Goal: Navigation & Orientation: Understand site structure

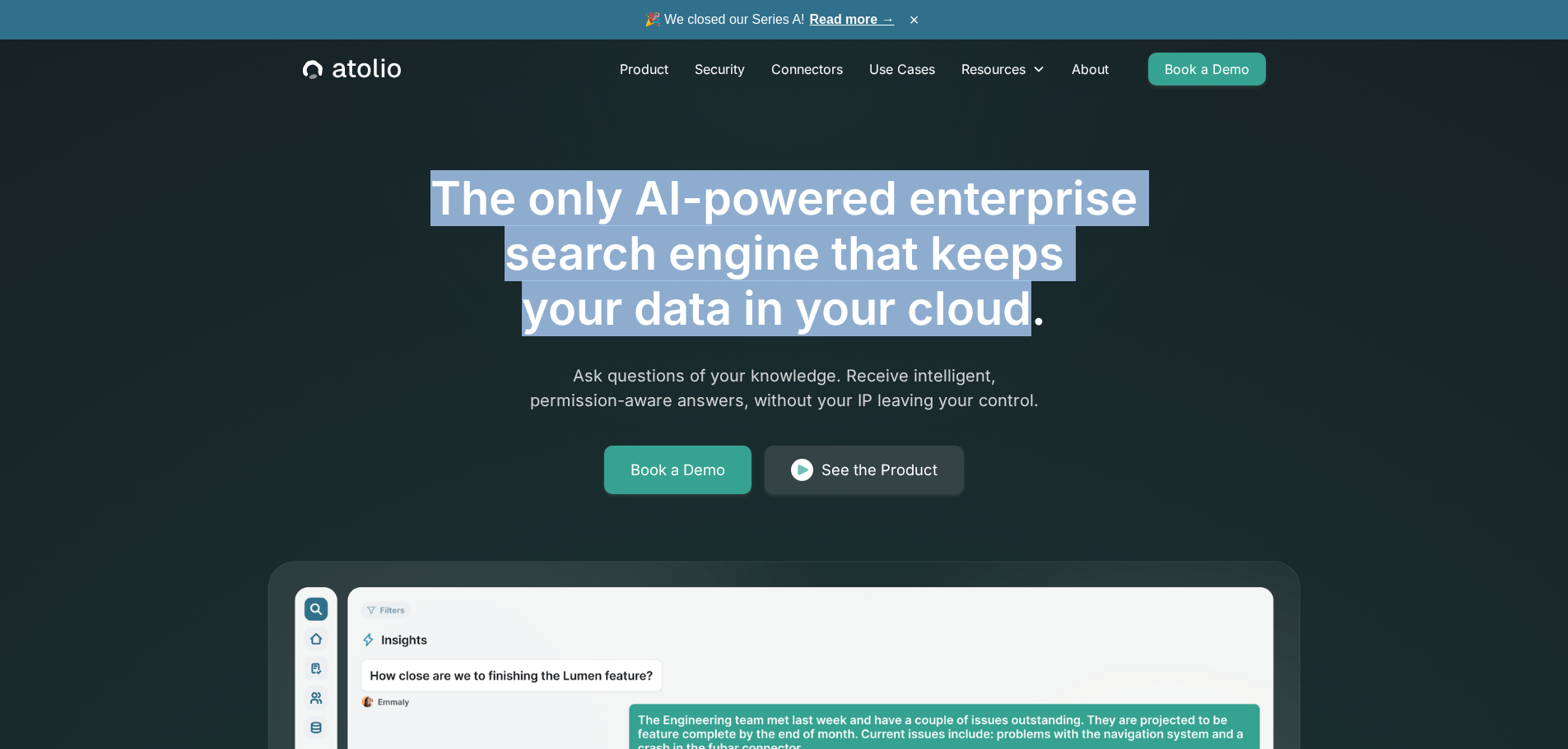
drag, startPoint x: 841, startPoint y: 245, endPoint x: 982, endPoint y: 303, distance: 152.5
click at [982, 303] on h1 "The only AI-powered enterprise search engine that keeps your data in your cloud." at bounding box center [784, 254] width 843 height 166
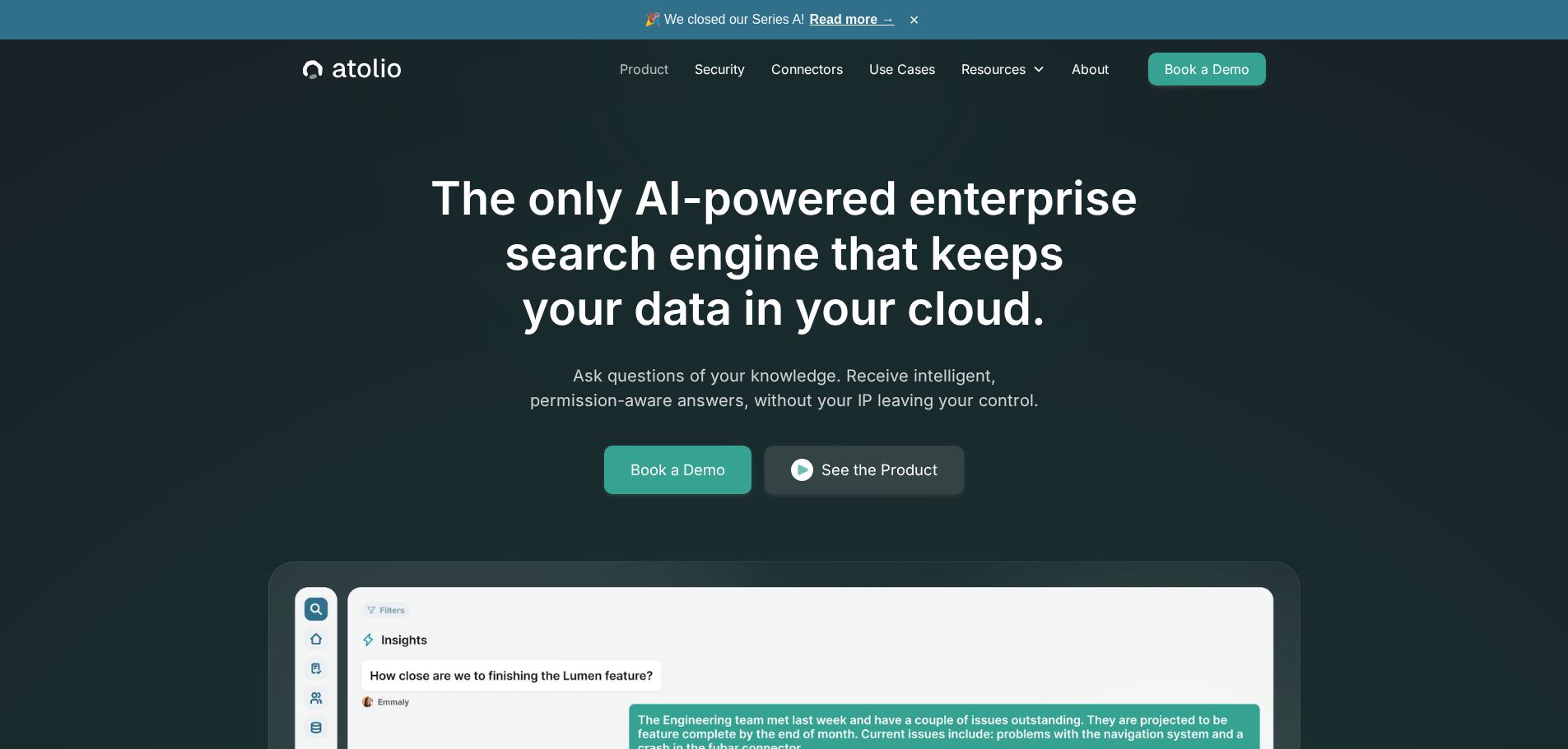
click at [647, 65] on link "Product" at bounding box center [644, 68] width 75 height 33
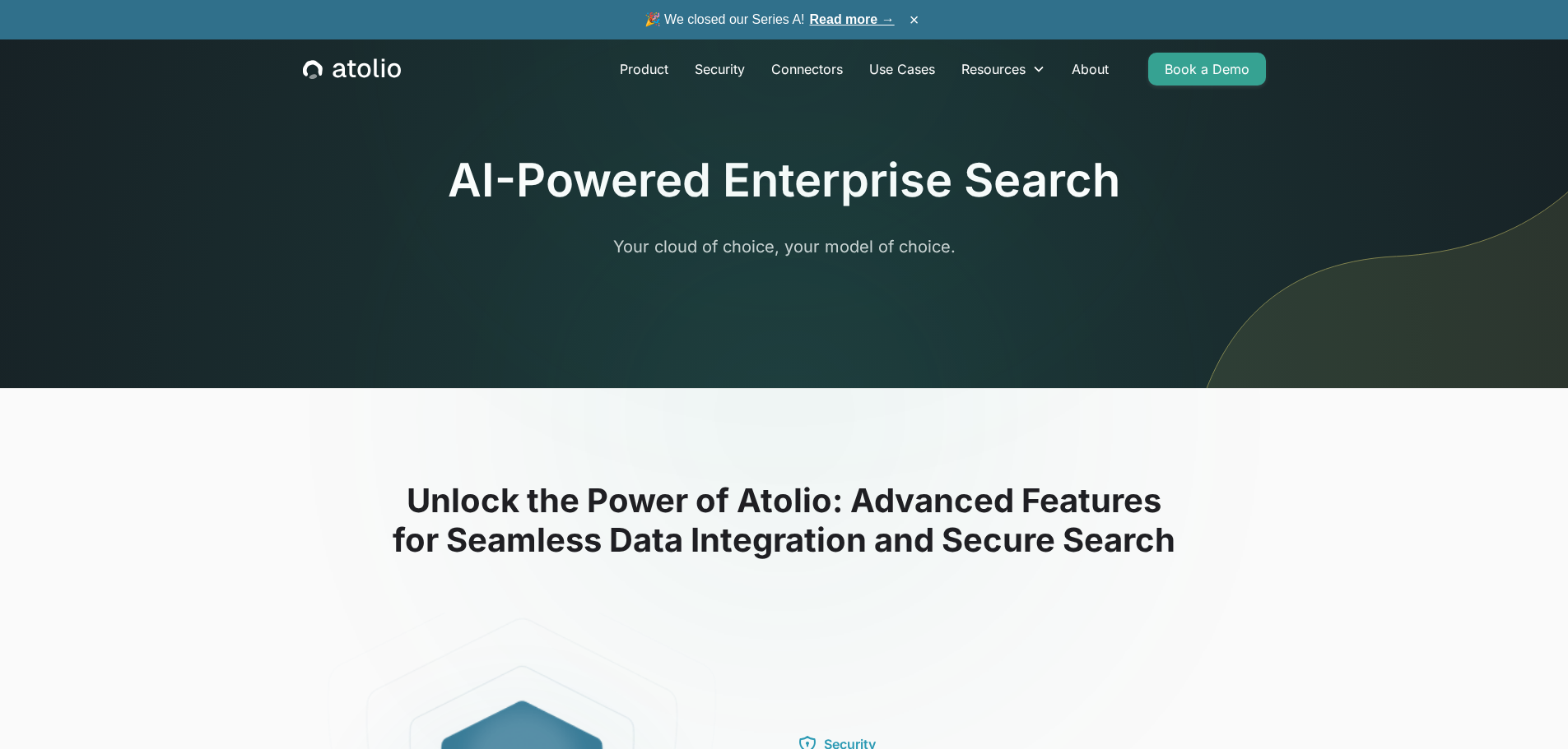
click at [501, 172] on h1 "AI-Powered Enterprise Search" at bounding box center [784, 180] width 673 height 55
click at [1004, 211] on div "AI-Powered Enterprise Search Your cloud of choice, your model of choice." at bounding box center [784, 206] width 673 height 106
click at [732, 72] on link "Security" at bounding box center [719, 68] width 77 height 33
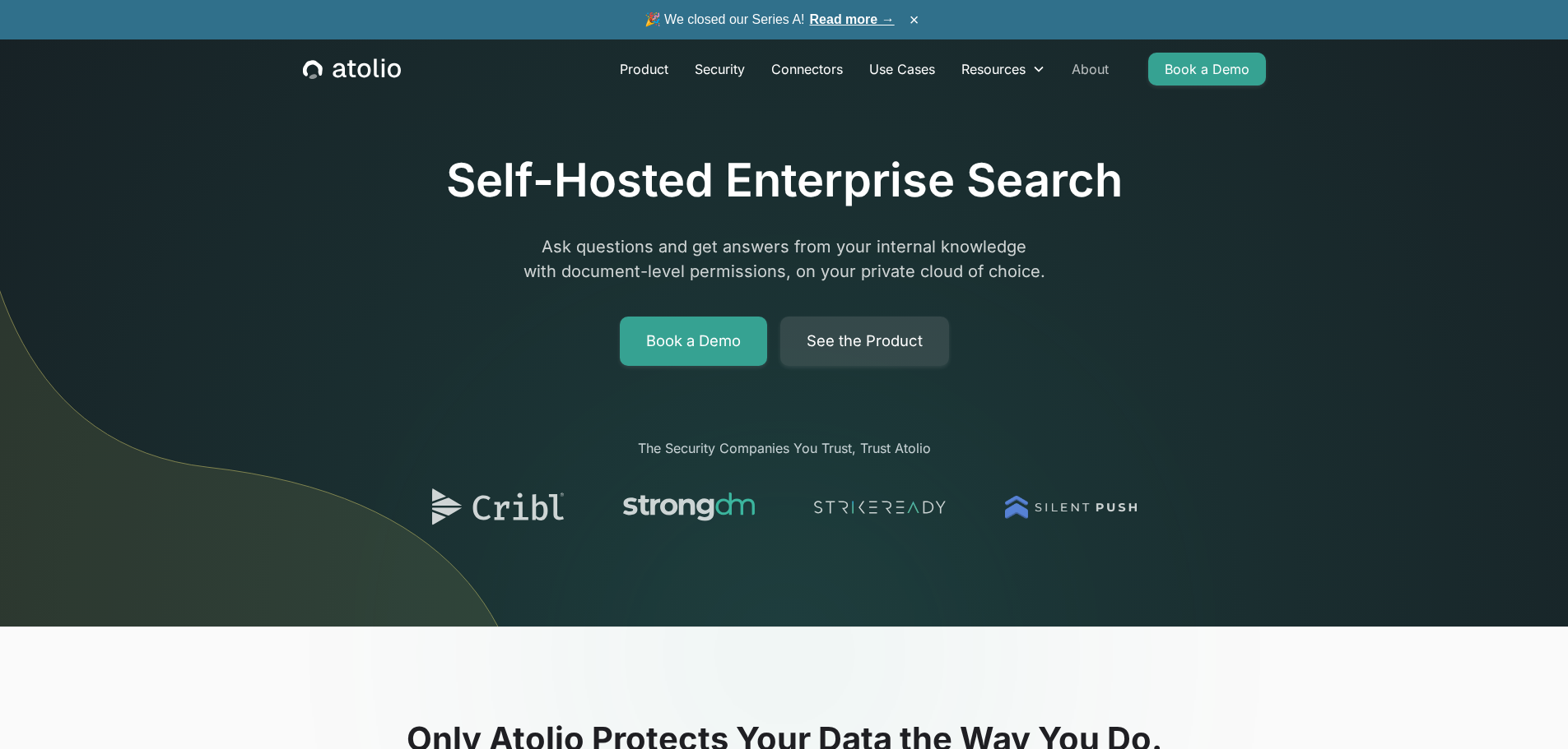
click at [1081, 64] on link "About" at bounding box center [1090, 68] width 64 height 33
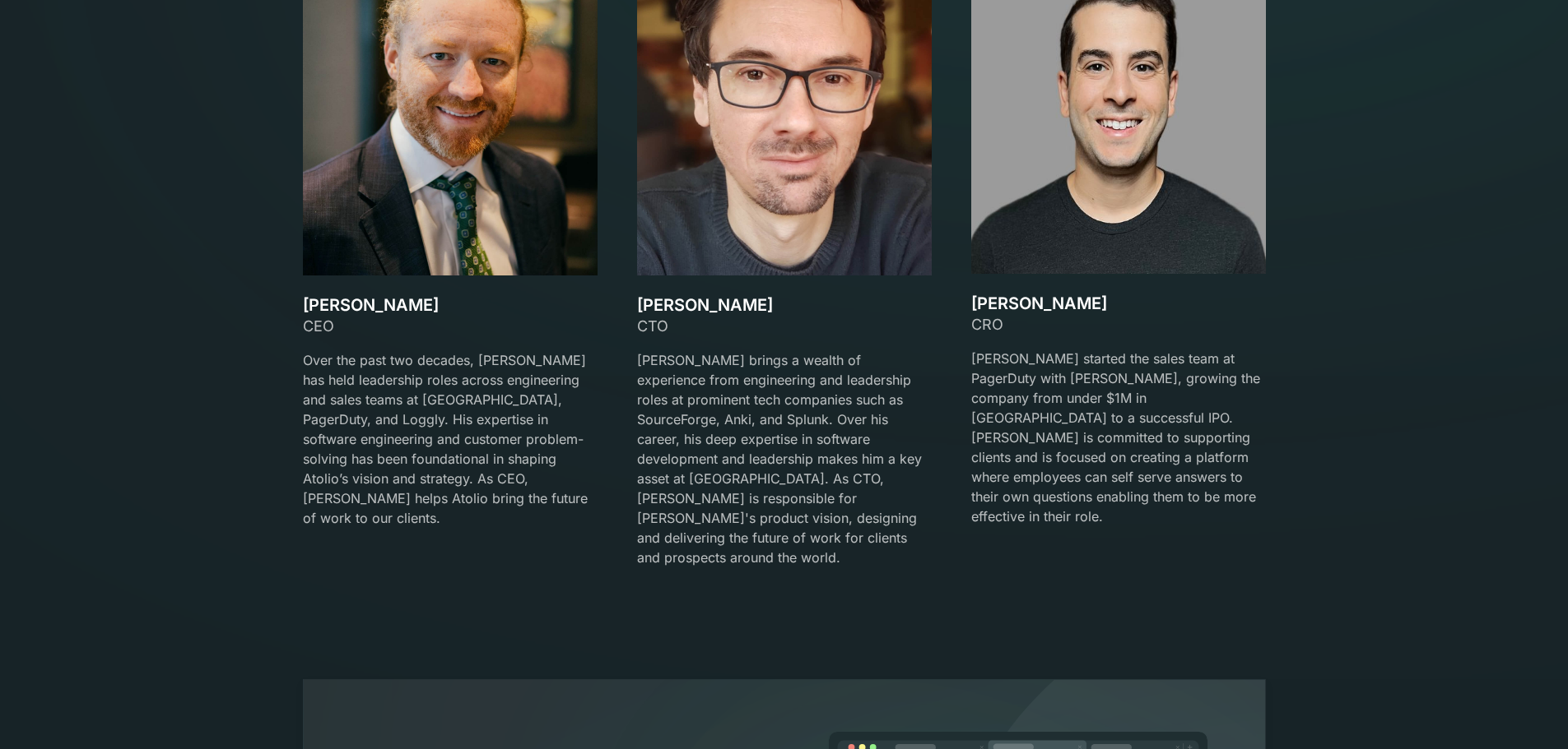
scroll to position [2221, 0]
